Goal: Complete application form

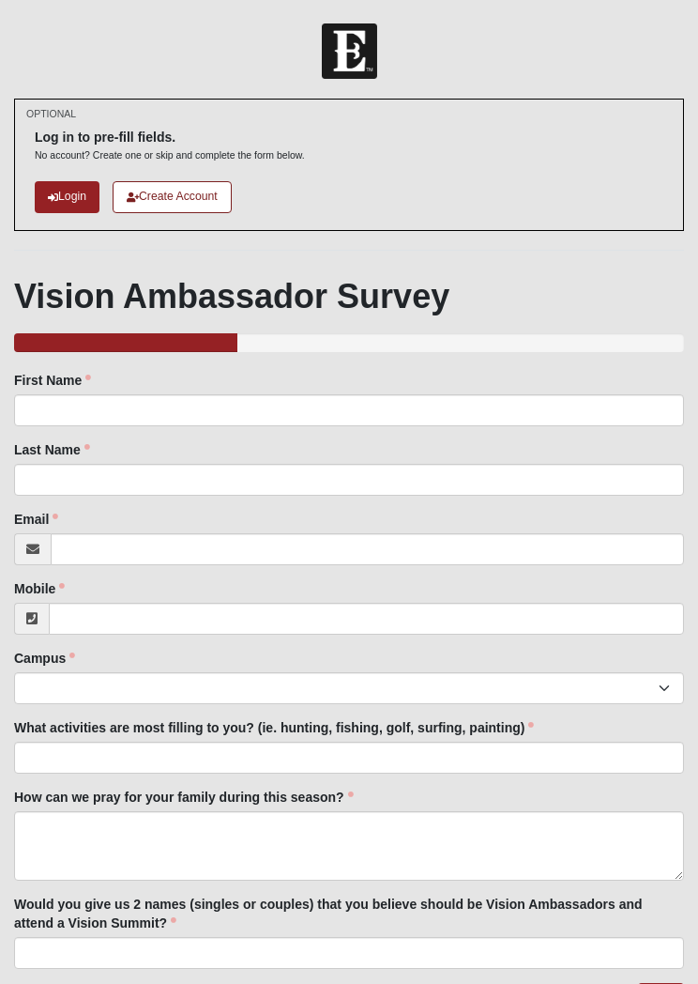
click at [73, 195] on link "Login" at bounding box center [67, 196] width 65 height 31
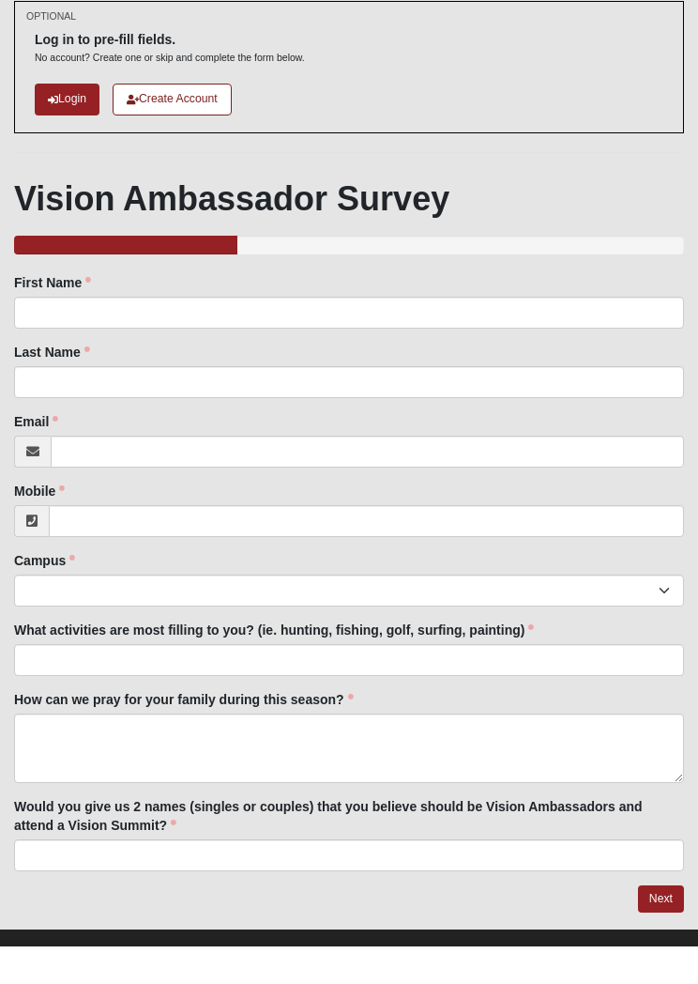
scroll to position [56, 0]
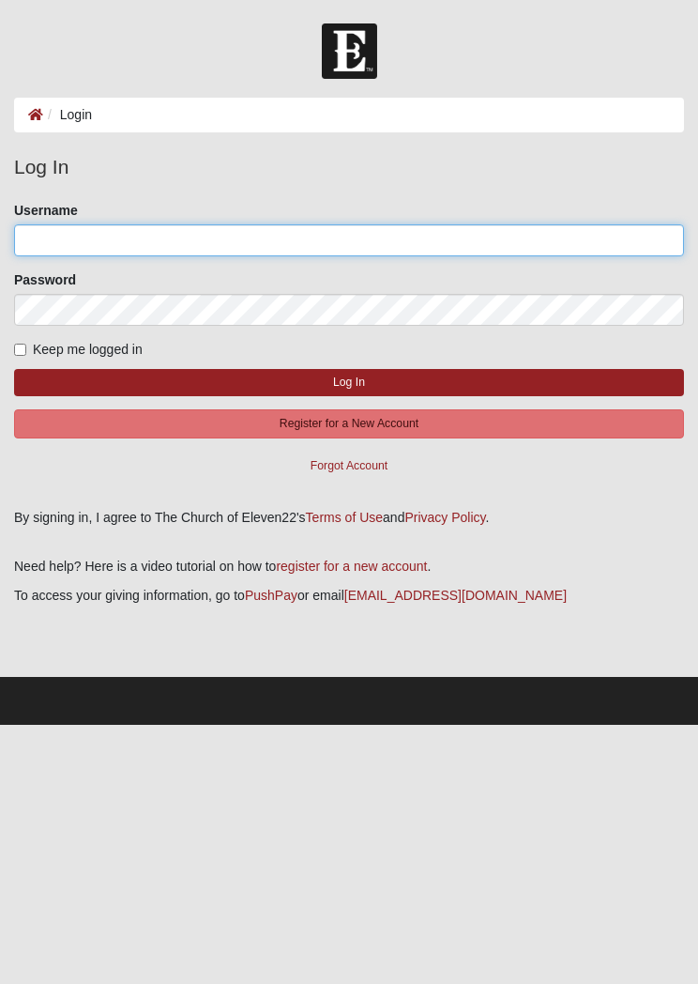
click at [99, 245] on input "Username" at bounding box center [349, 240] width 670 height 32
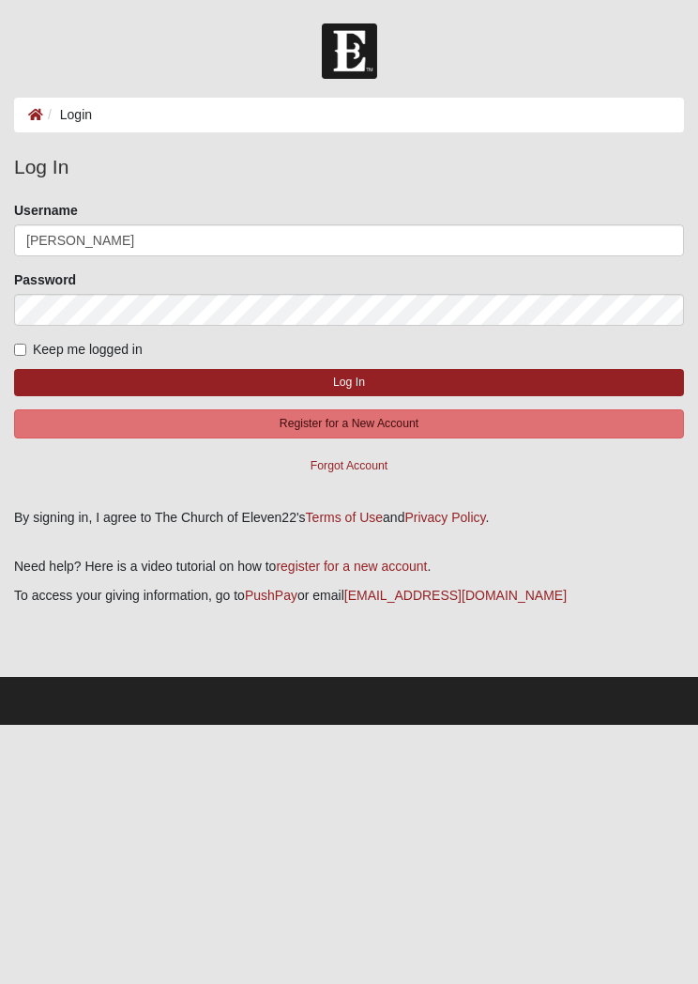
click at [366, 382] on button "Log In" at bounding box center [349, 382] width 670 height 27
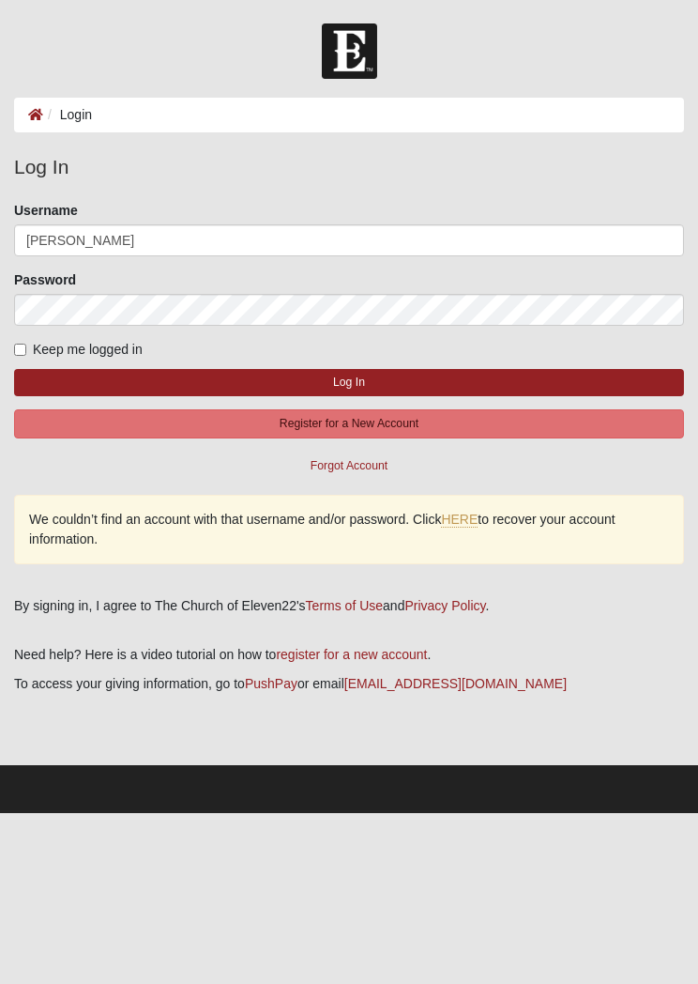
click at [366, 382] on button "Log In" at bounding box center [349, 382] width 670 height 27
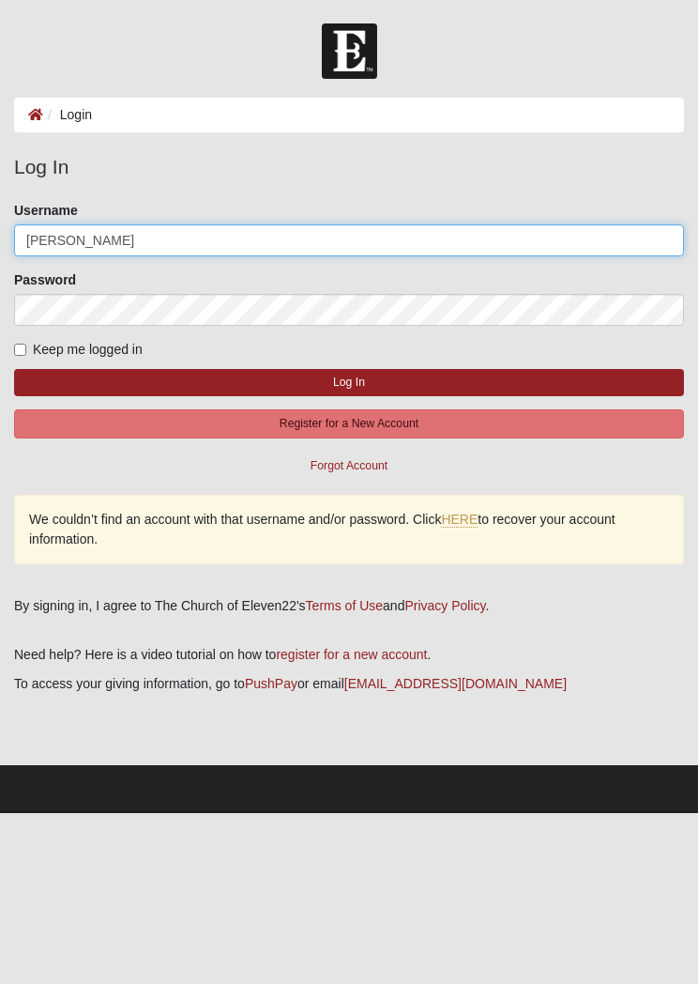
click at [146, 240] on input "Claudia Fuller" at bounding box center [349, 240] width 670 height 32
type input "C"
type input "mamadia5@yahoo.com"
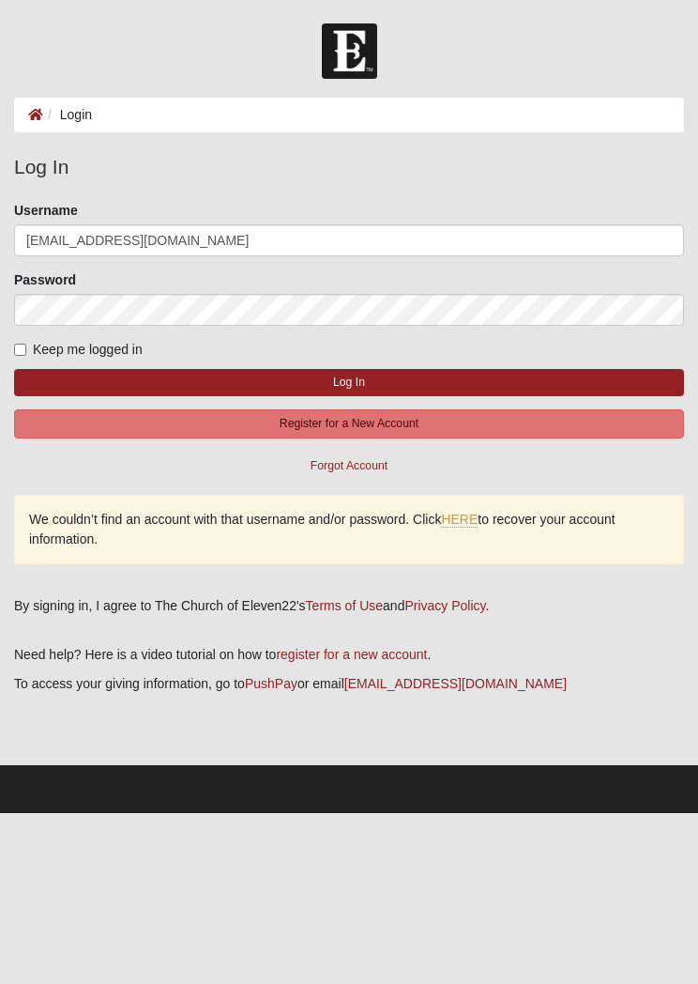
click at [372, 377] on button "Log In" at bounding box center [349, 382] width 670 height 27
click at [357, 385] on button "Log In" at bounding box center [349, 382] width 670 height 27
